Goal: Check status

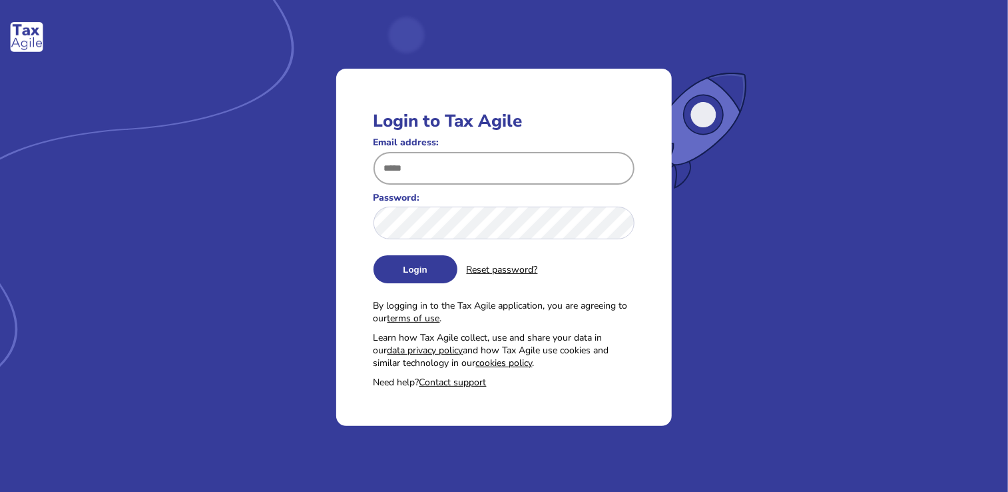
click at [464, 173] on input "Email address:" at bounding box center [505, 168] width 262 height 33
type input "**********"
click at [384, 282] on button "Login" at bounding box center [416, 269] width 84 height 28
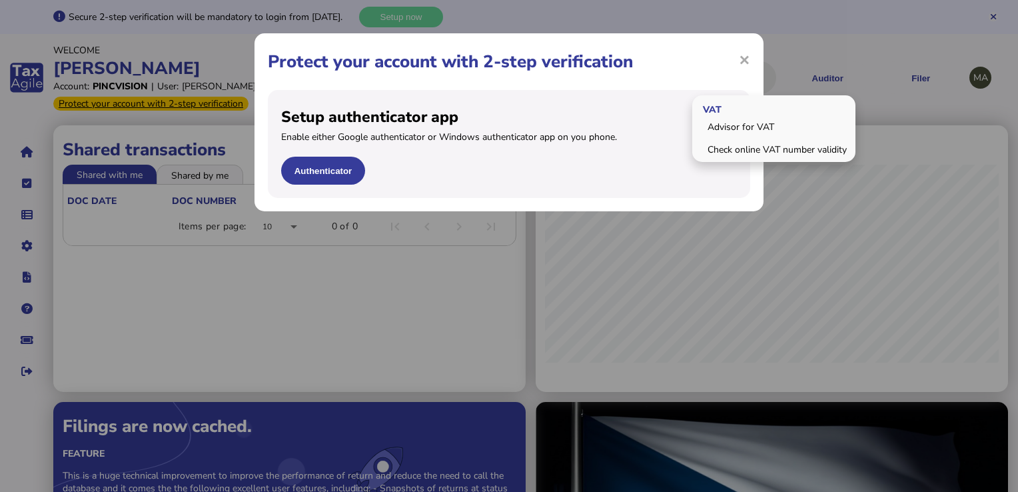
drag, startPoint x: 745, startPoint y: 55, endPoint x: 693, endPoint y: 82, distance: 59.0
click at [746, 55] on span "×" at bounding box center [744, 59] width 11 height 25
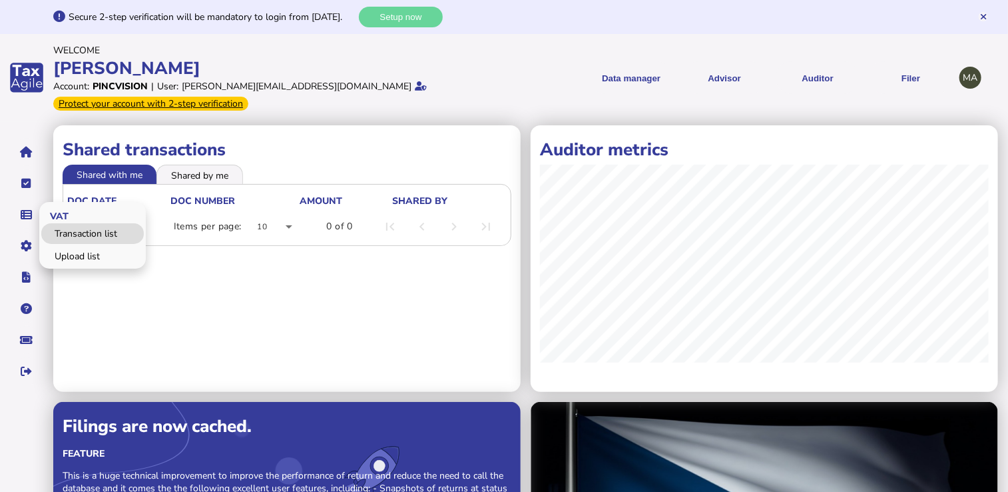
click at [70, 228] on link "Transaction list" at bounding box center [92, 233] width 103 height 21
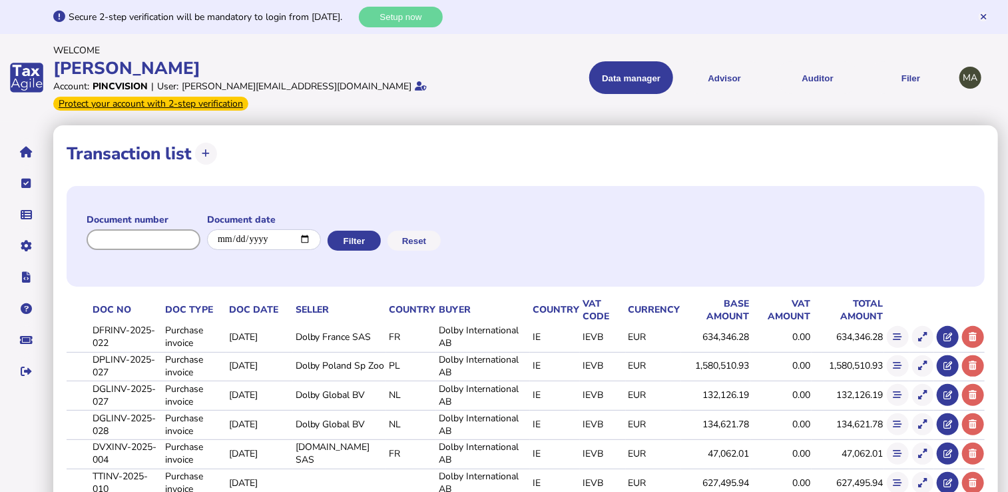
click at [182, 240] on input "input" at bounding box center [144, 239] width 114 height 21
paste input "******"
click at [367, 243] on button "Filter" at bounding box center [352, 240] width 53 height 20
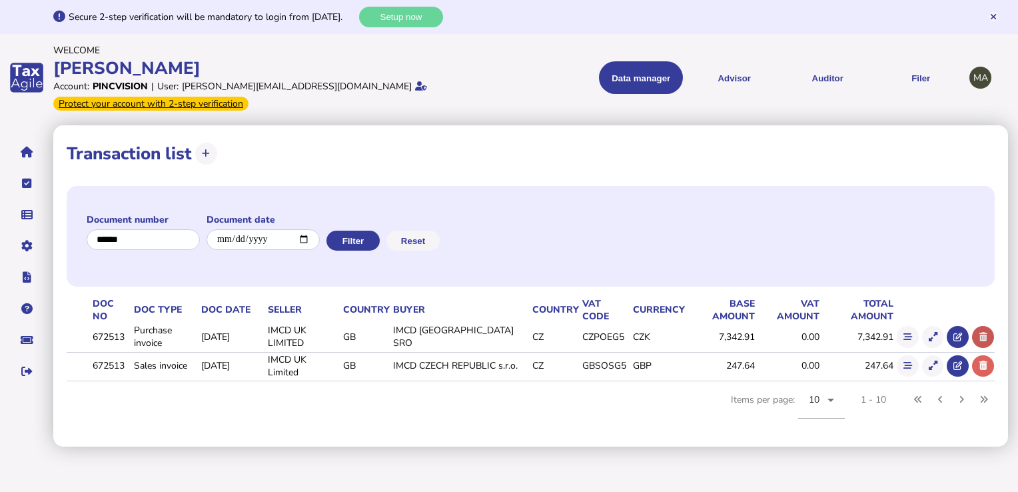
click at [984, 340] on icon at bounding box center [983, 336] width 8 height 9
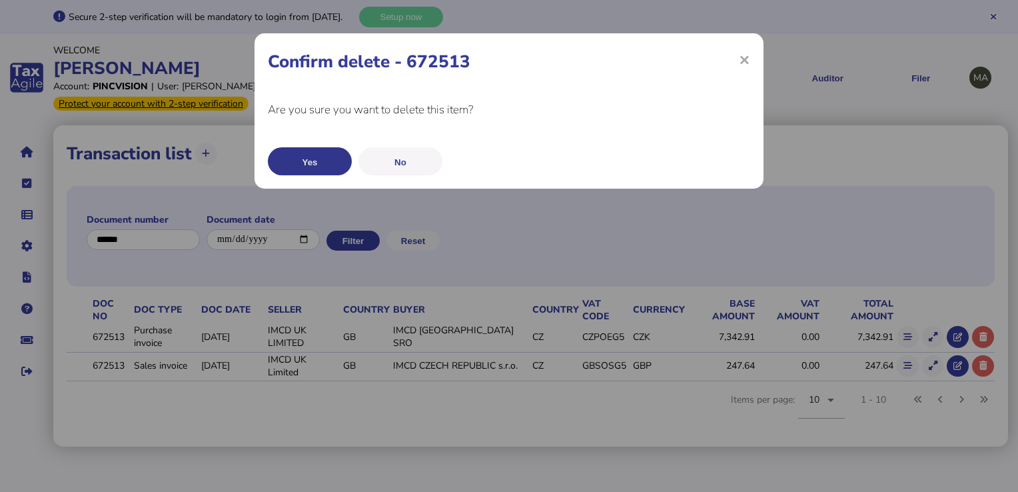
click at [302, 165] on button "Yes" at bounding box center [310, 161] width 84 height 28
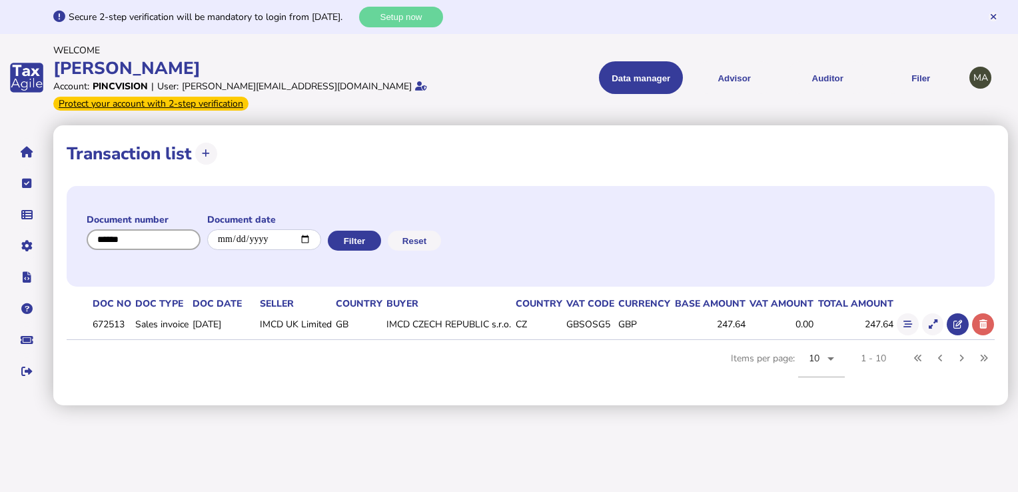
drag, startPoint x: 163, startPoint y: 239, endPoint x: 65, endPoint y: 236, distance: 98.0
click at [65, 236] on div "**********" at bounding box center [530, 265] width 955 height 280
paste input "********"
type input "********"
click at [372, 236] on button "Filter" at bounding box center [352, 240] width 53 height 20
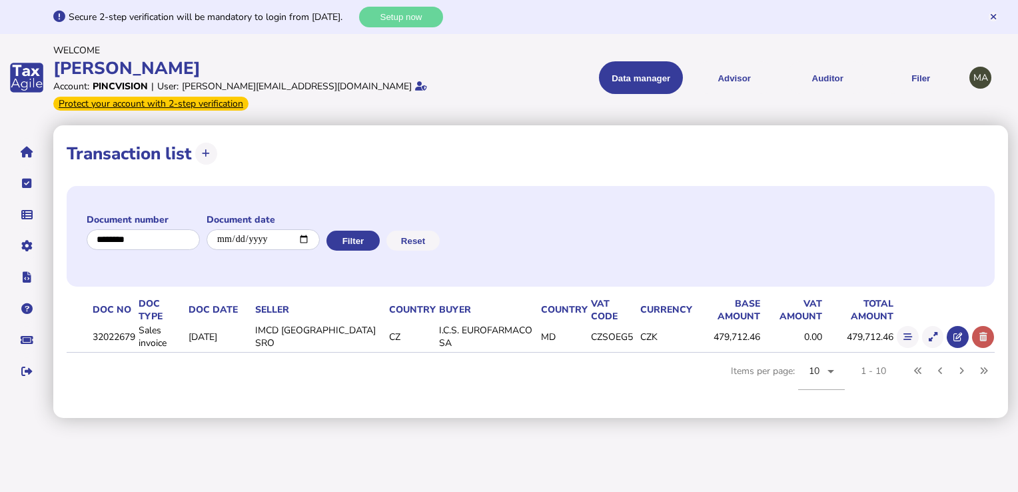
click at [981, 335] on icon at bounding box center [983, 336] width 8 height 9
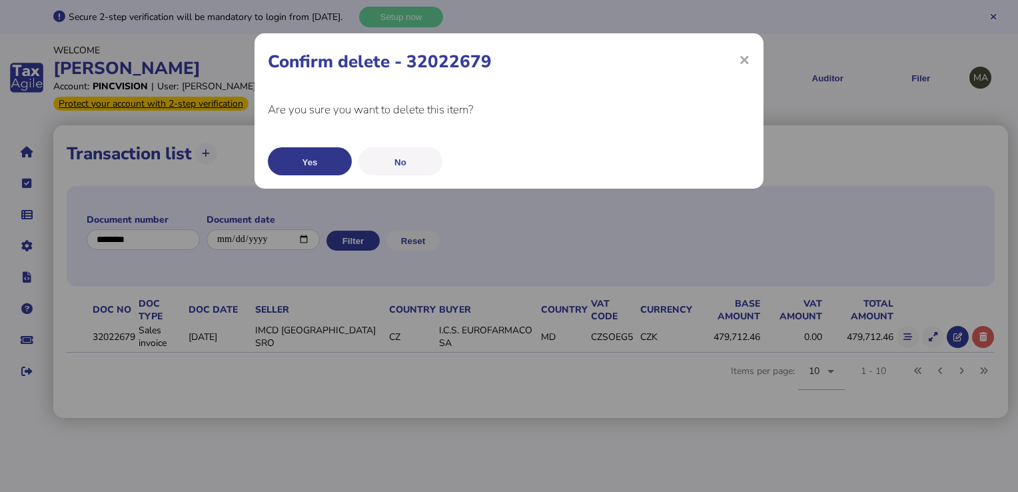
click at [325, 159] on button "Yes" at bounding box center [310, 161] width 84 height 28
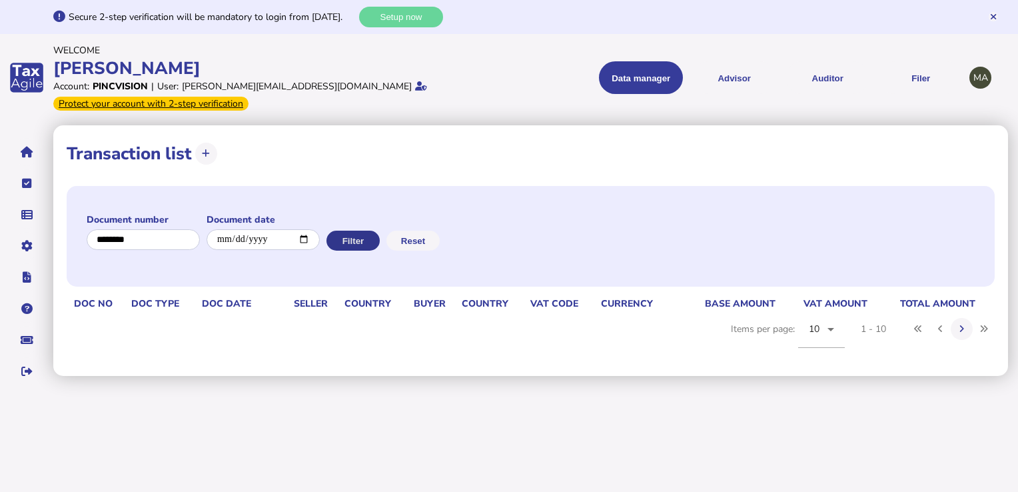
click at [362, 243] on button "Filter" at bounding box center [352, 240] width 53 height 20
drag, startPoint x: 179, startPoint y: 244, endPoint x: 72, endPoint y: 234, distance: 107.8
click at [72, 234] on div "Document number Document date Filter Reset" at bounding box center [531, 236] width 928 height 101
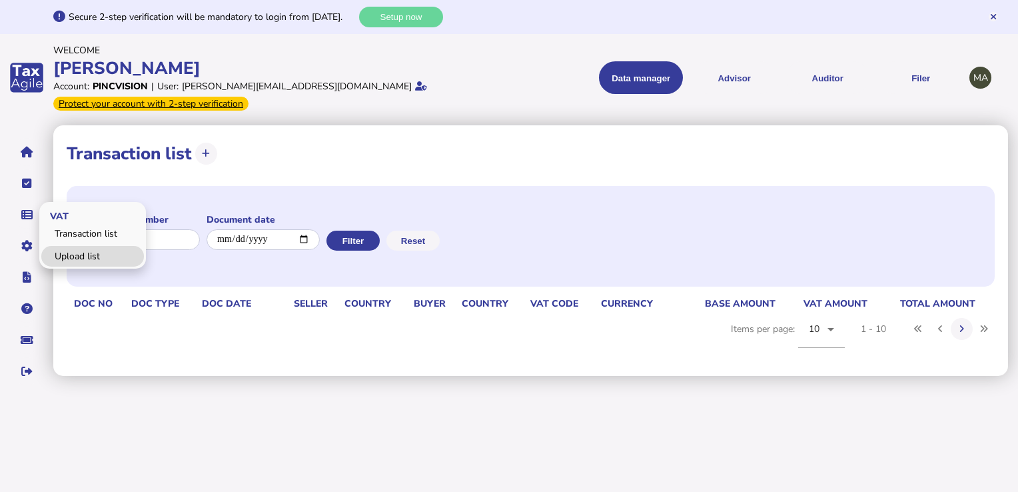
click at [61, 254] on link "Upload list" at bounding box center [92, 256] width 103 height 21
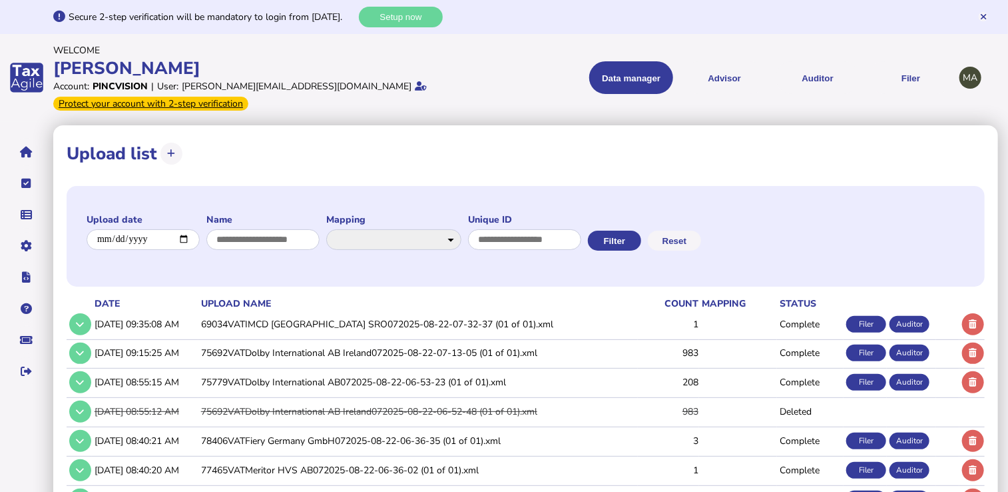
click at [240, 326] on td "69034VATIMCD [GEOGRAPHIC_DATA] SRO072025-08-22-07-32-37 (01 of 01).xml" at bounding box center [418, 323] width 440 height 27
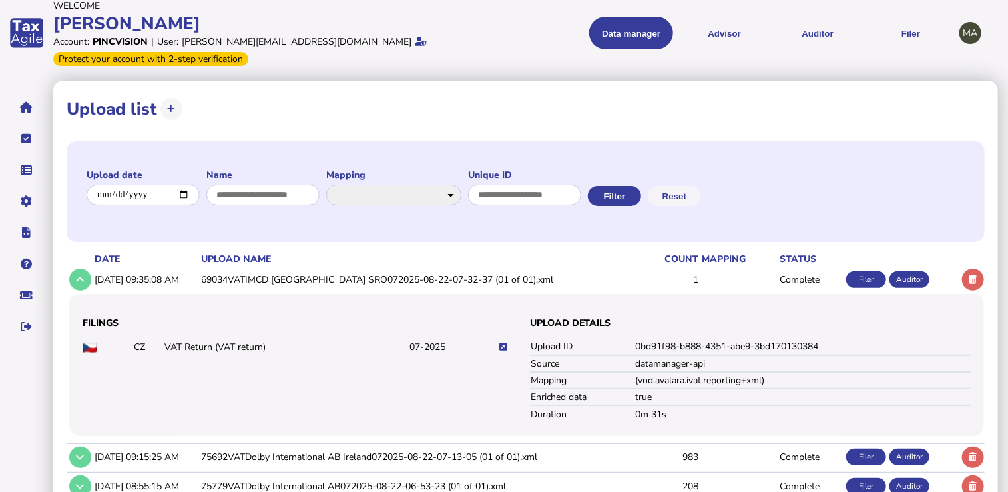
scroll to position [67, 0]
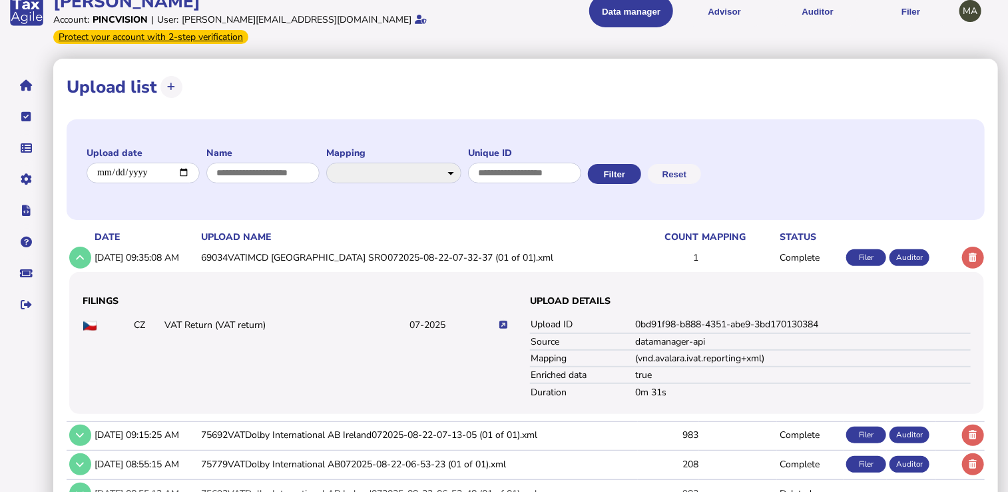
click at [502, 323] on icon at bounding box center [504, 324] width 8 height 9
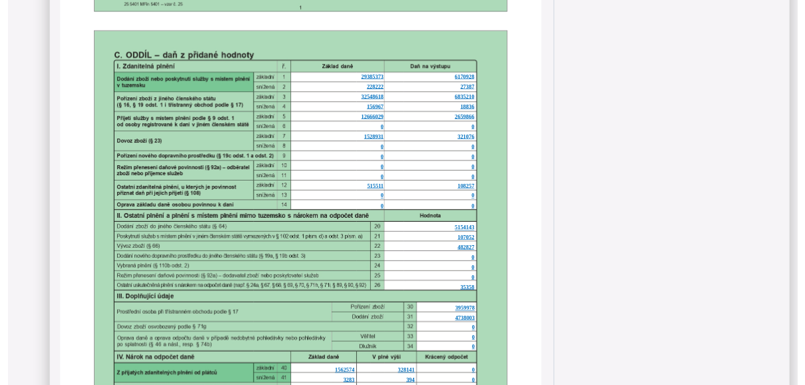
scroll to position [933, 0]
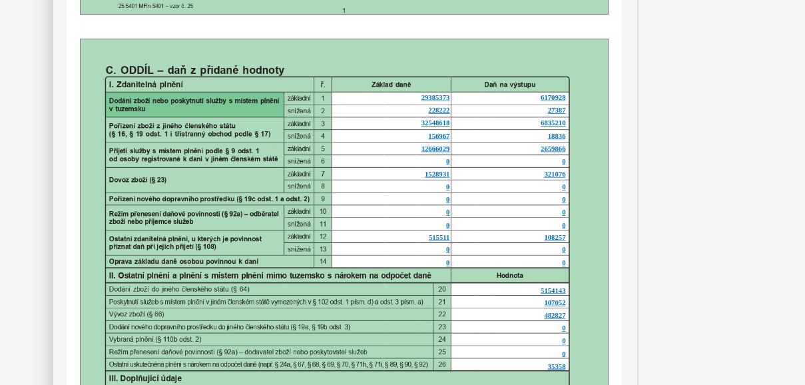
click at [439, 101] on span "1528931" at bounding box center [436, 97] width 29 height 7
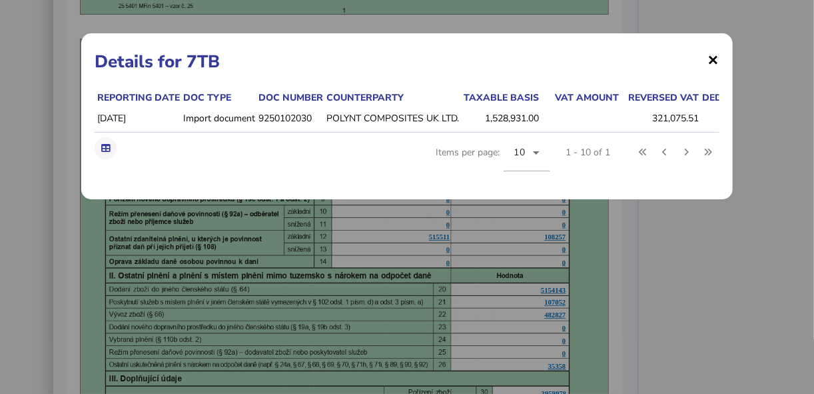
click at [716, 59] on span "×" at bounding box center [713, 59] width 11 height 25
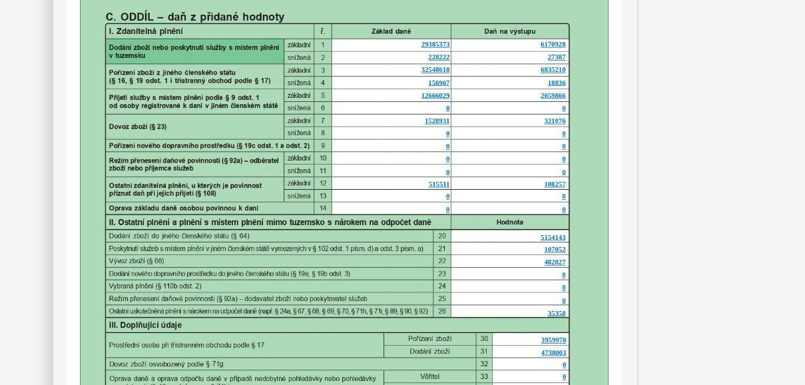
scroll to position [879, 0]
